Goal: Find specific page/section: Find specific page/section

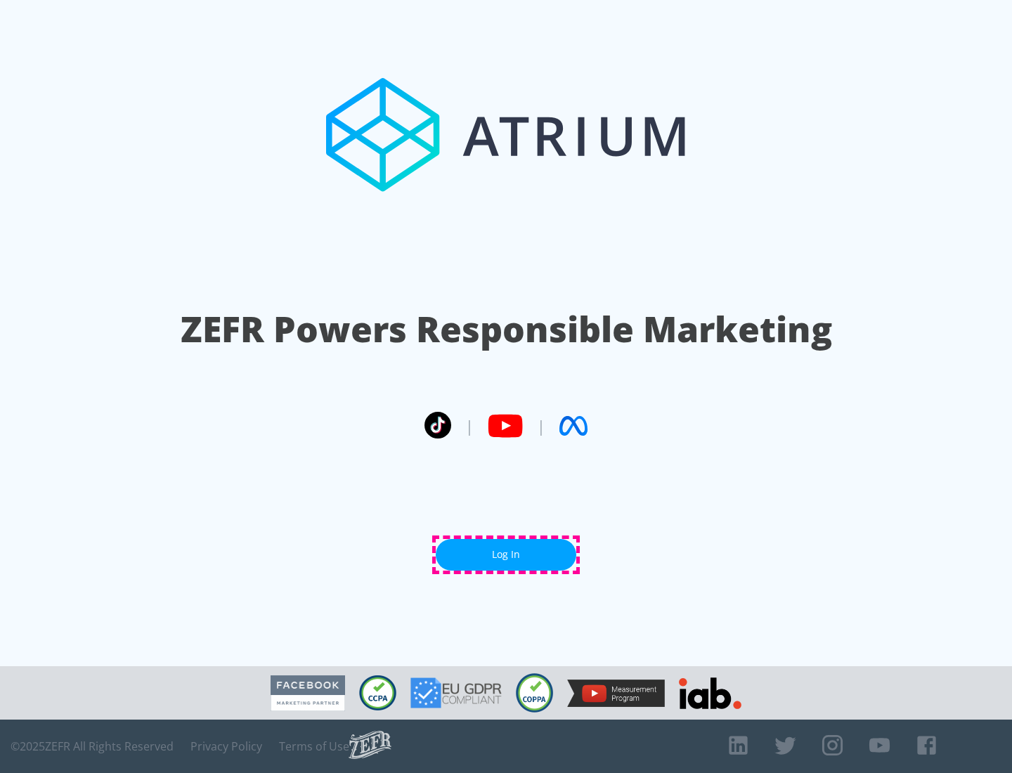
click at [506, 554] on link "Log In" at bounding box center [506, 555] width 141 height 32
